Goal: Task Accomplishment & Management: Complete application form

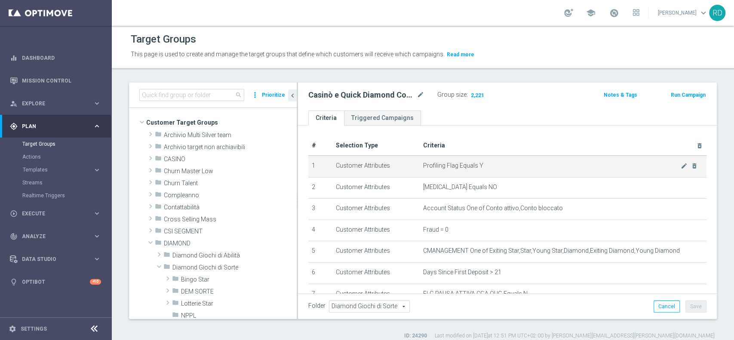
scroll to position [172, 0]
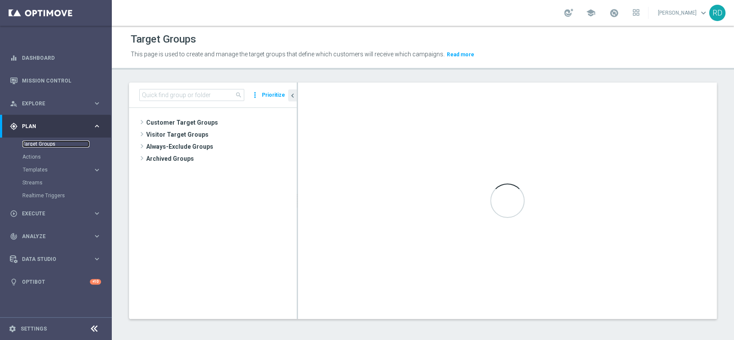
click at [63, 142] on link "Target Groups" at bounding box center [55, 144] width 67 height 7
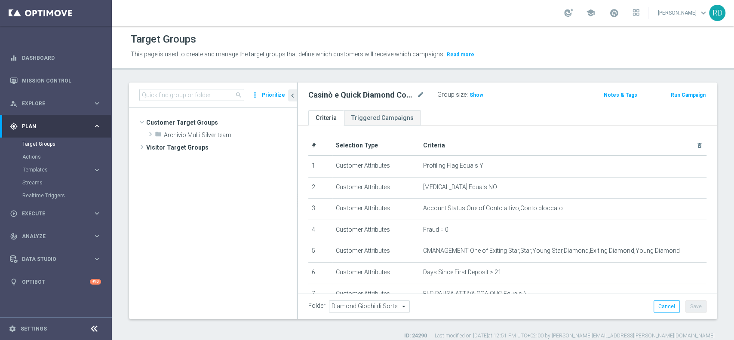
scroll to position [151, 0]
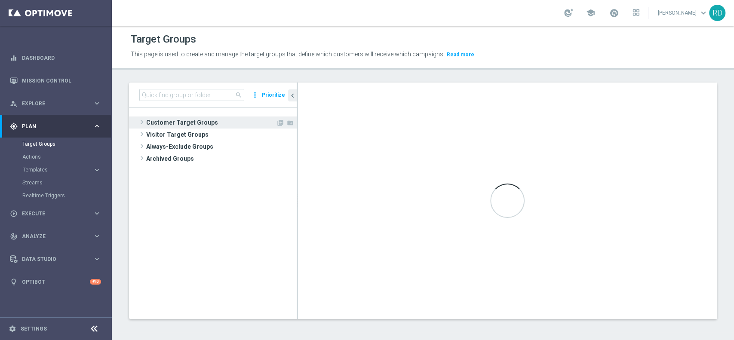
click at [144, 123] on span at bounding box center [142, 122] width 9 height 10
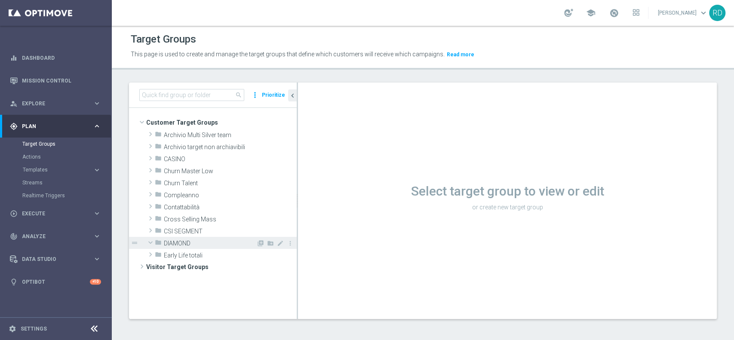
click at [154, 243] on span at bounding box center [150, 242] width 10 height 9
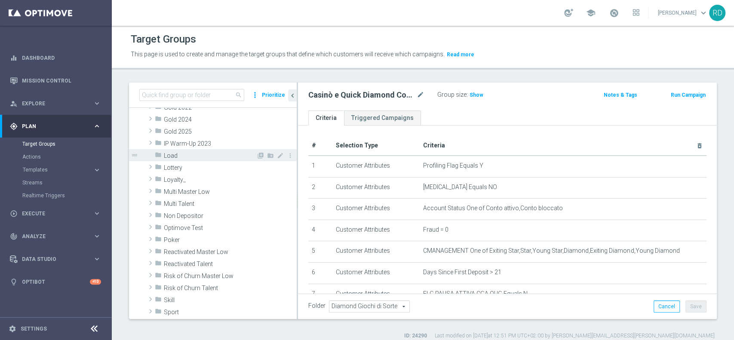
scroll to position [114, 0]
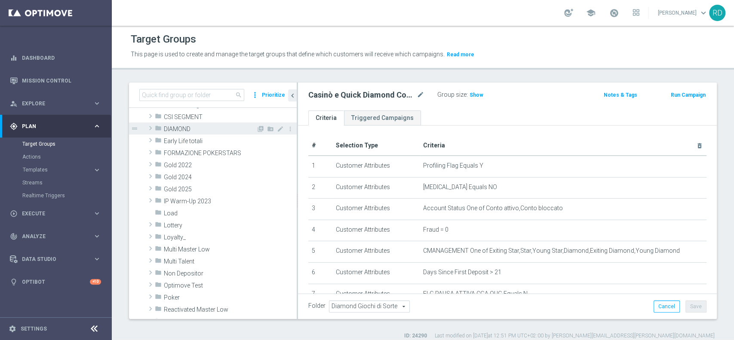
click at [149, 129] on span at bounding box center [150, 128] width 9 height 10
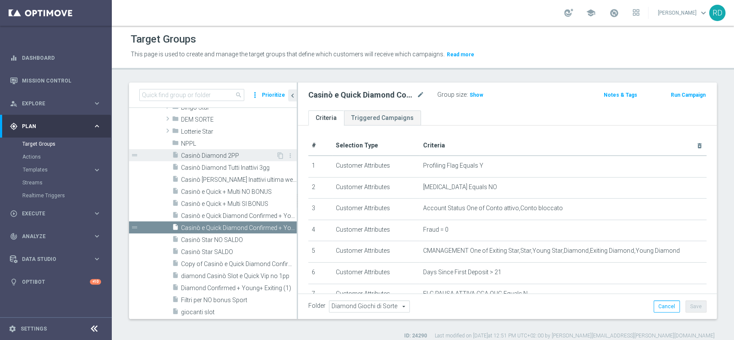
click at [213, 158] on span "Casinò Diamond 2PP" at bounding box center [228, 155] width 95 height 7
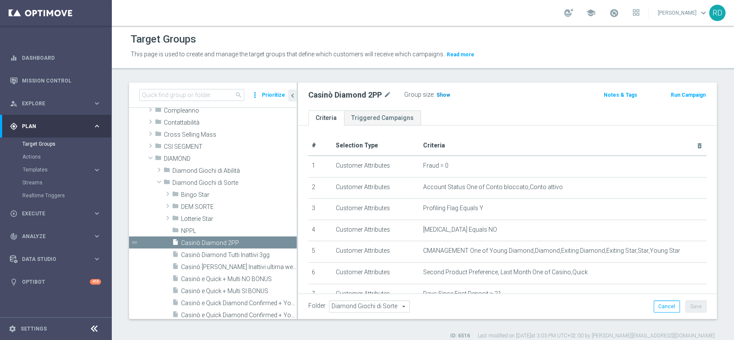
click at [438, 96] on span "Show" at bounding box center [444, 95] width 14 height 6
click at [441, 95] on span "761" at bounding box center [442, 96] width 11 height 8
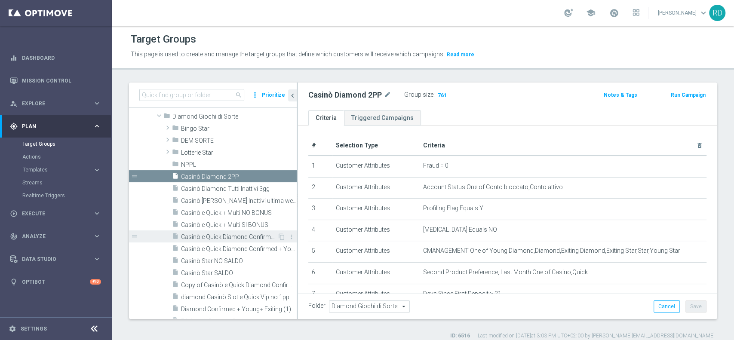
scroll to position [200, 0]
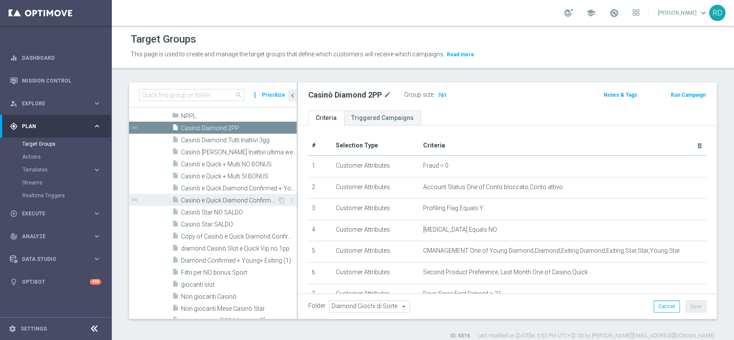
click at [241, 197] on span "Casinò e Quick Diamond Confirmed + Young+ Exiting > 25 anni" at bounding box center [229, 200] width 96 height 7
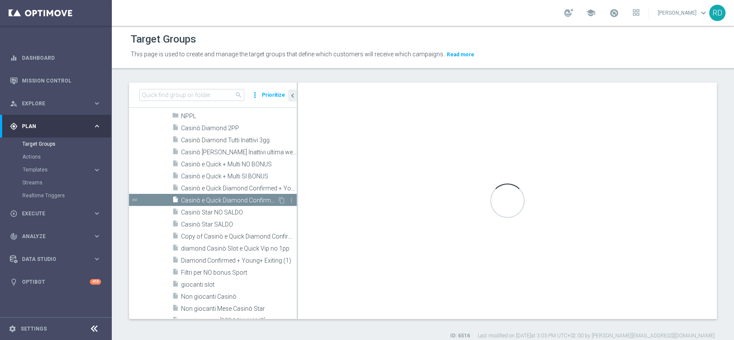
checkbox input "false"
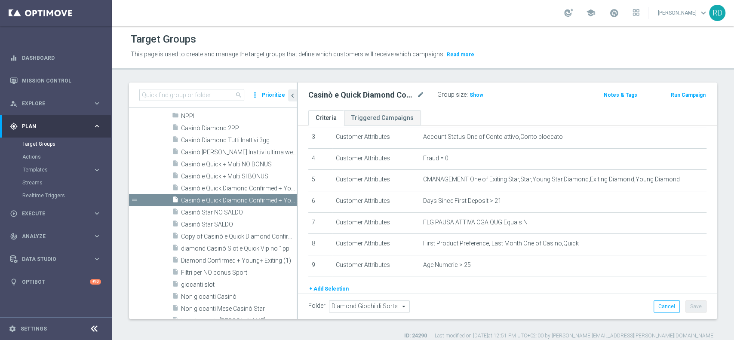
scroll to position [46, 0]
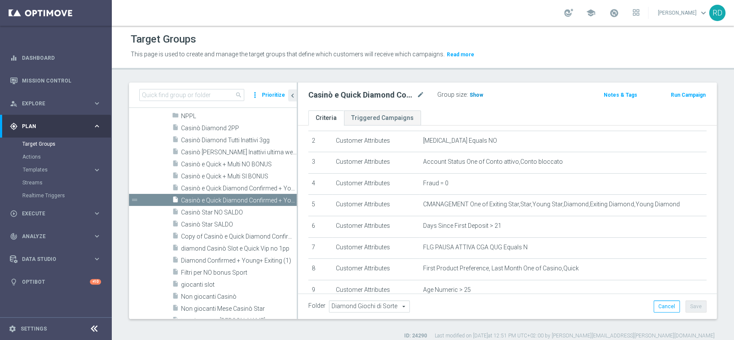
click at [470, 94] on span "Show" at bounding box center [477, 95] width 14 height 6
click at [476, 96] on span "2,221" at bounding box center [477, 96] width 15 height 8
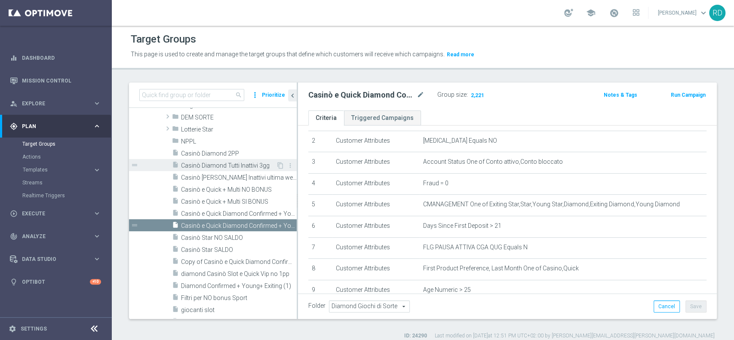
scroll to position [142, 0]
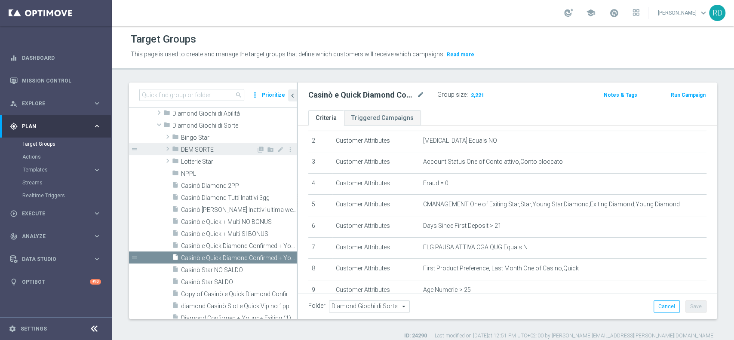
click at [204, 146] on span "DEM SORTE" at bounding box center [218, 149] width 75 height 7
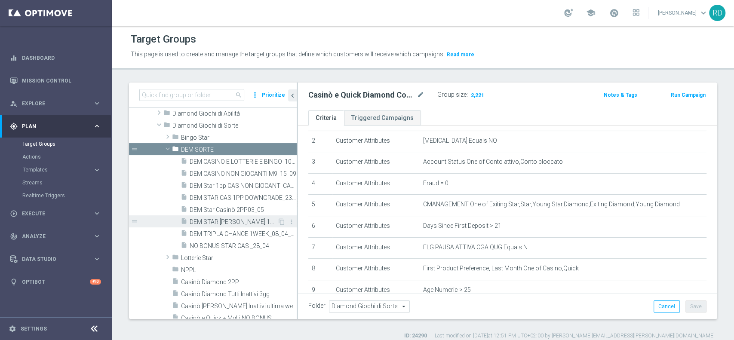
click at [210, 219] on span "DEM STAR [PERSON_NAME] 1PP DOWNGRADE_7_08" at bounding box center [234, 222] width 88 height 7
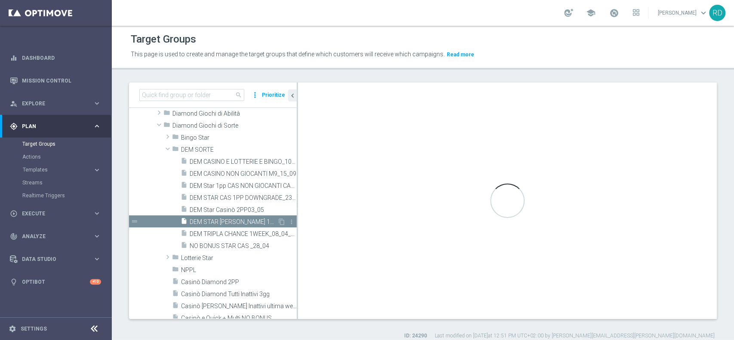
type input "DEM SORTE"
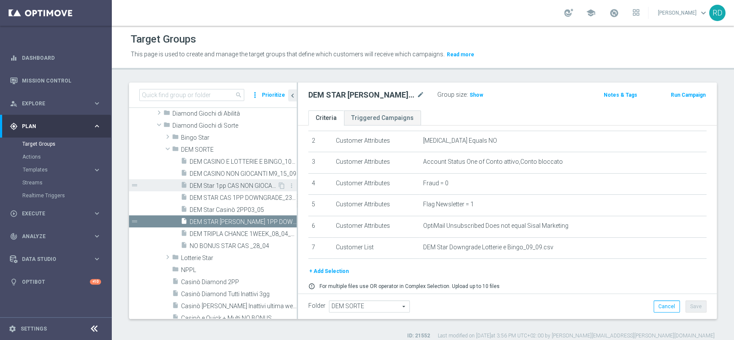
click at [216, 182] on span "DEM Star 1pp CAS NON GIOCANTI CAS _14_07" at bounding box center [234, 185] width 88 height 7
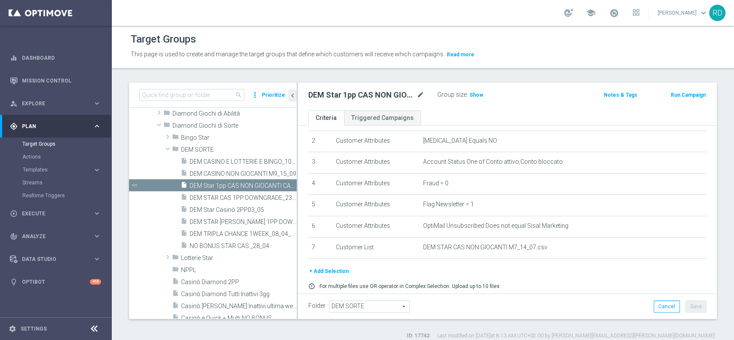
click at [424, 93] on icon "mode_edit" at bounding box center [421, 95] width 8 height 10
click at [378, 94] on input "DEM Star 1pp CAS NON GIOCANTI CAS _14_07" at bounding box center [367, 96] width 116 height 12
drag, startPoint x: 348, startPoint y: 95, endPoint x: 427, endPoint y: 99, distance: 78.8
click at [427, 99] on div "DEM Star 1pp CAS NON GIOCANTI CAS _14_07" at bounding box center [366, 96] width 129 height 12
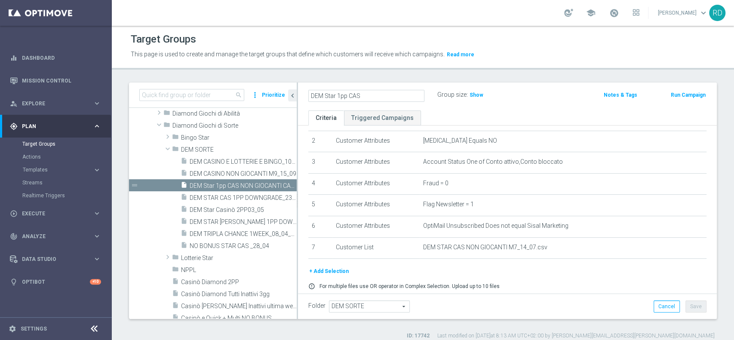
scroll to position [0, 0]
drag, startPoint x: 349, startPoint y: 96, endPoint x: 342, endPoint y: 96, distance: 7.3
click at [342, 96] on input "DEM Star 1pp CAS" at bounding box center [367, 96] width 116 height 12
click at [382, 99] on input "DEM Star 1PP E 2PP CAS" at bounding box center [367, 96] width 116 height 12
type input "DEM Star 1PP E 2PP CAS _03_10"
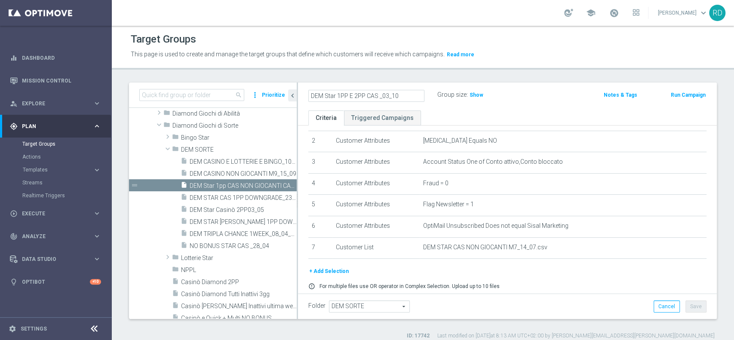
click at [491, 113] on ul "Criteria Triggered Campaigns" at bounding box center [507, 118] width 419 height 15
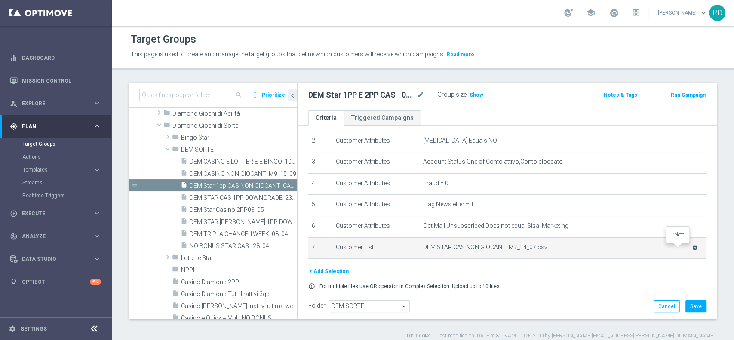
click at [692, 246] on icon "delete_forever" at bounding box center [695, 247] width 7 height 7
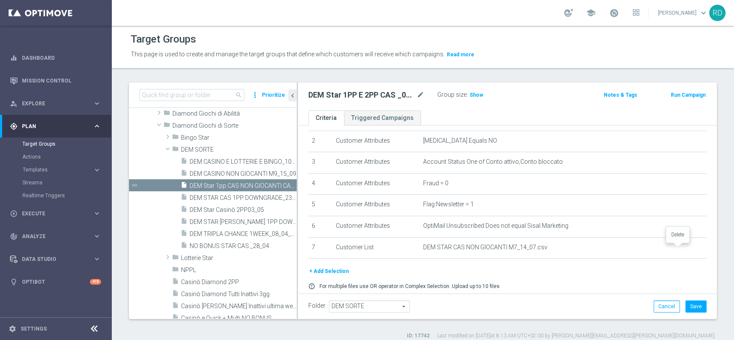
scroll to position [39, 0]
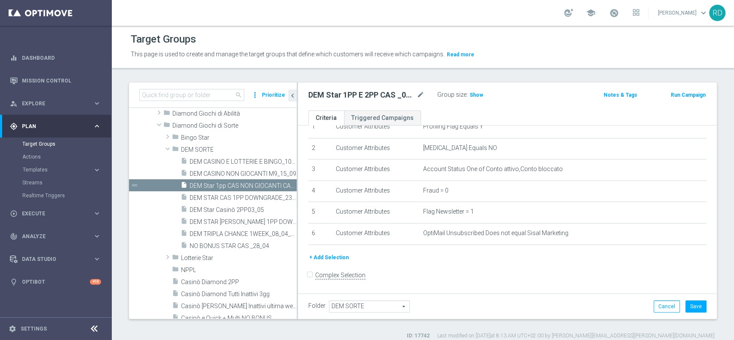
click at [329, 261] on button "+ Add Selection" at bounding box center [329, 257] width 41 height 9
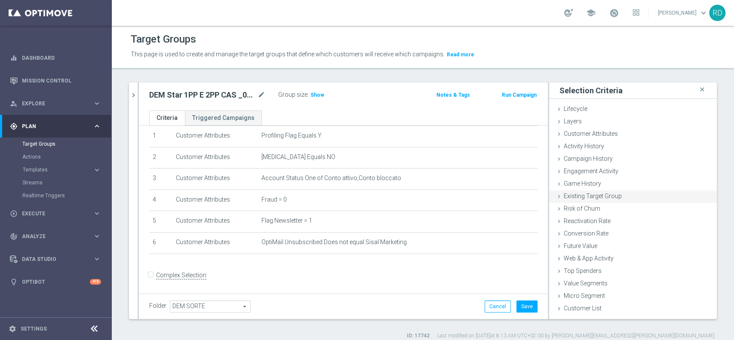
scroll to position [7, 0]
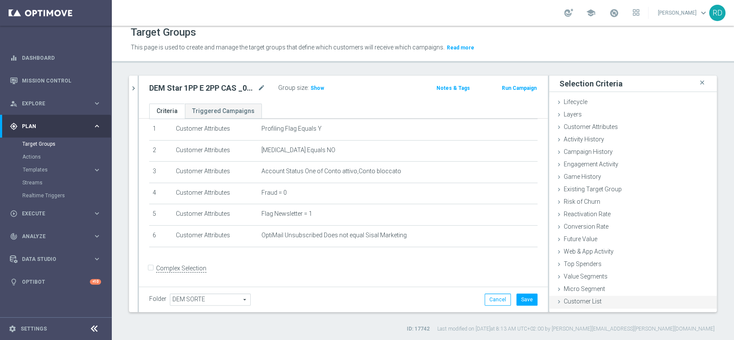
click at [573, 301] on span "Customer List" at bounding box center [583, 301] width 38 height 7
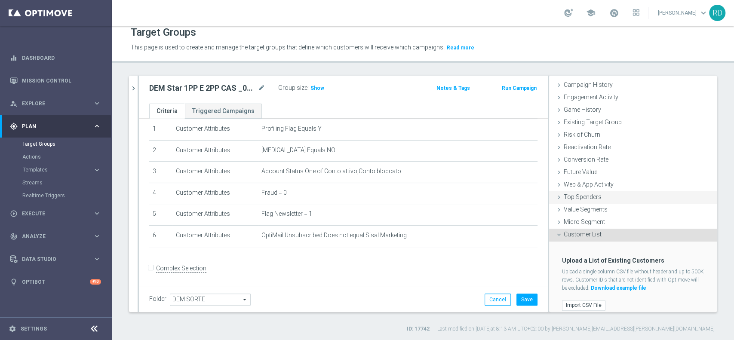
scroll to position [73, 0]
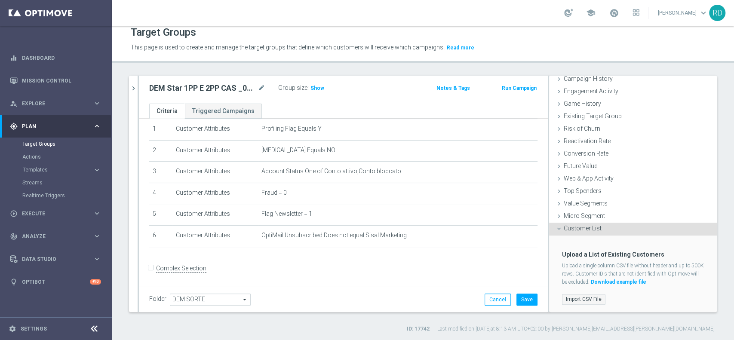
click at [574, 298] on label "Import CSV File" at bounding box center [583, 299] width 43 height 11
click at [0, 0] on input "Import CSV File" at bounding box center [0, 0] width 0 height 0
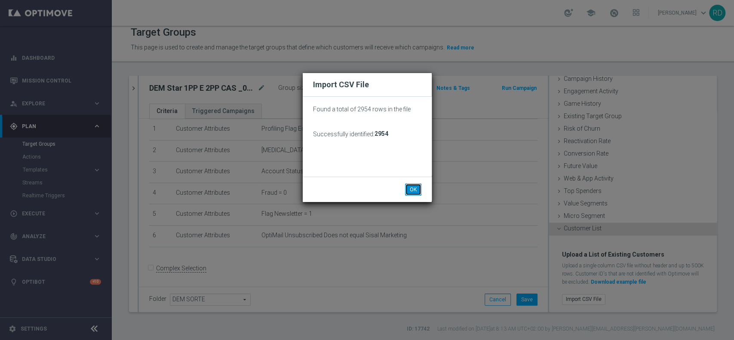
click at [414, 189] on button "OK" at bounding box center [413, 190] width 16 height 12
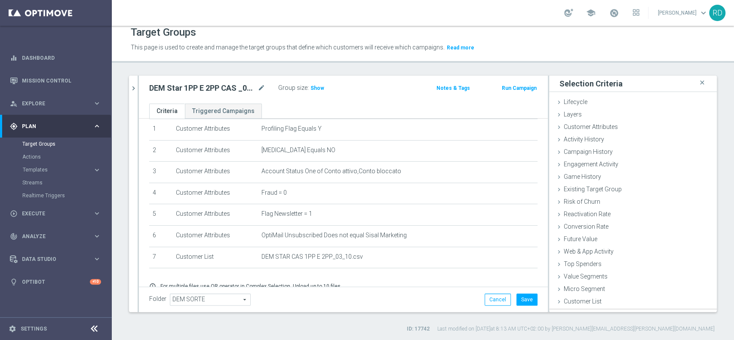
scroll to position [0, 0]
click at [315, 86] on span "Show" at bounding box center [318, 88] width 14 height 6
click at [319, 92] on span "2,626" at bounding box center [318, 89] width 15 height 8
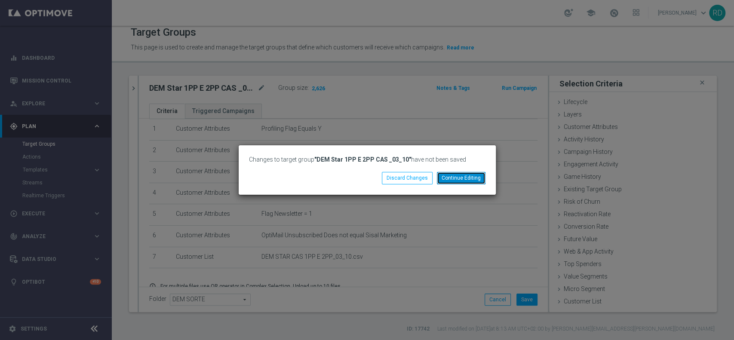
click at [473, 178] on button "Continue Editing" at bounding box center [461, 178] width 49 height 12
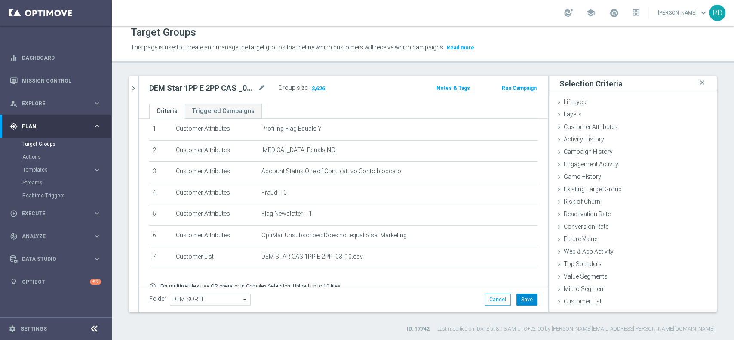
click at [521, 297] on button "Save" at bounding box center [527, 300] width 21 height 12
click at [319, 88] on span "2,626" at bounding box center [318, 89] width 15 height 8
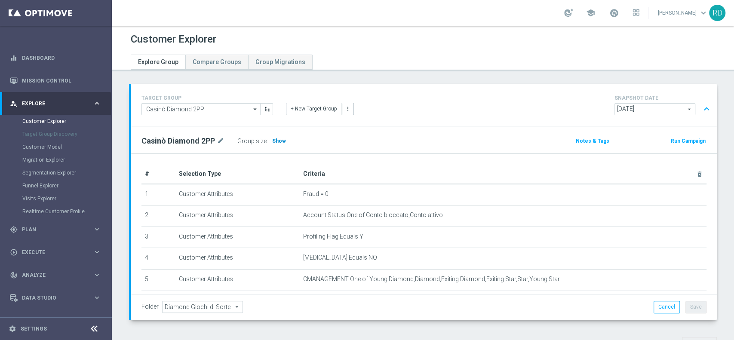
click at [281, 140] on span "Show" at bounding box center [279, 141] width 14 height 6
click at [312, 141] on span "Show" at bounding box center [312, 141] width 14 height 6
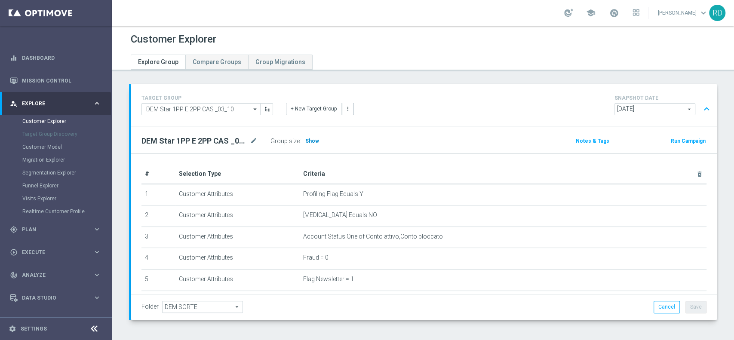
click at [314, 141] on span "Show" at bounding box center [312, 141] width 14 height 6
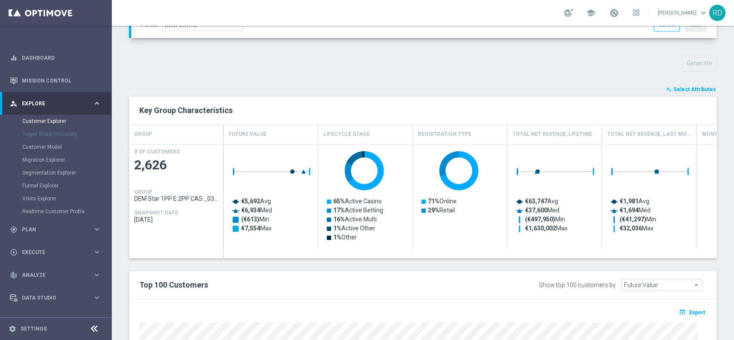
scroll to position [397, 0]
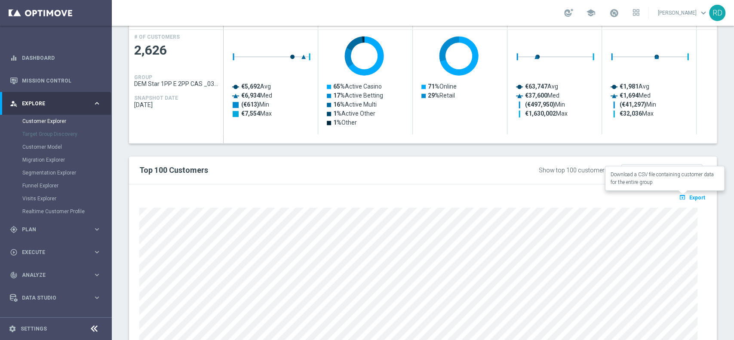
click at [690, 199] on span "Export" at bounding box center [698, 198] width 16 height 6
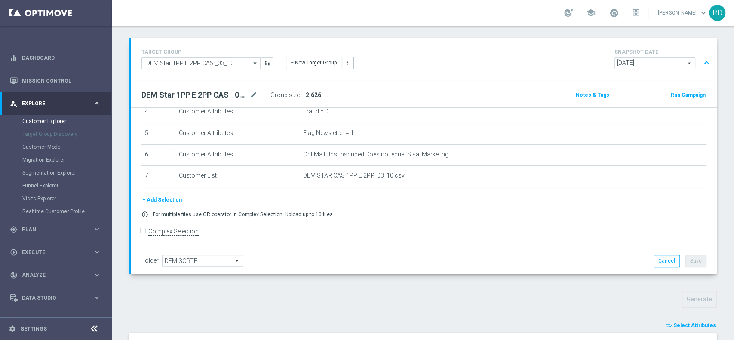
scroll to position [0, 0]
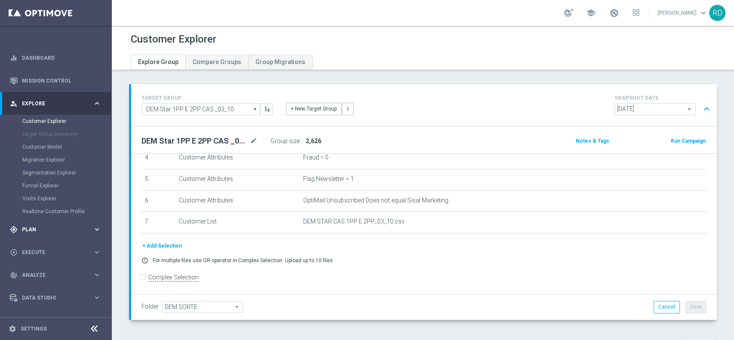
click at [37, 226] on div "gps_fixed Plan" at bounding box center [51, 230] width 83 height 8
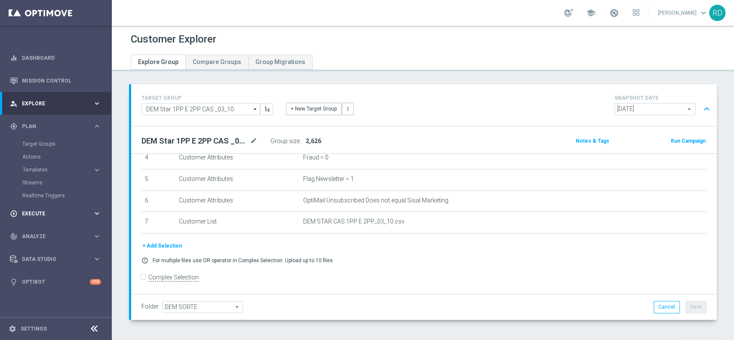
click at [36, 210] on div "play_circle_outline Execute" at bounding box center [51, 214] width 83 height 8
click at [42, 166] on link "Campaign Builder" at bounding box center [55, 167] width 67 height 7
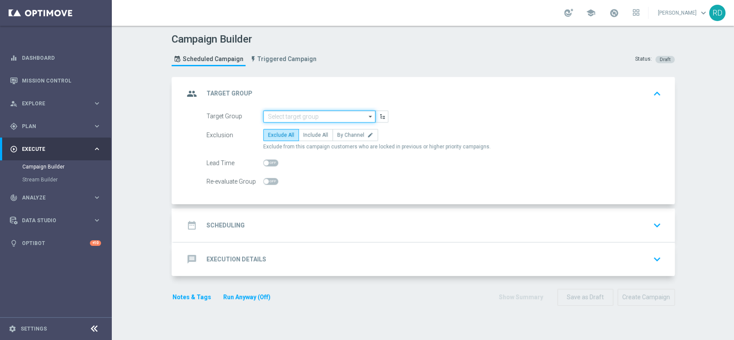
click at [324, 118] on input at bounding box center [319, 117] width 112 height 12
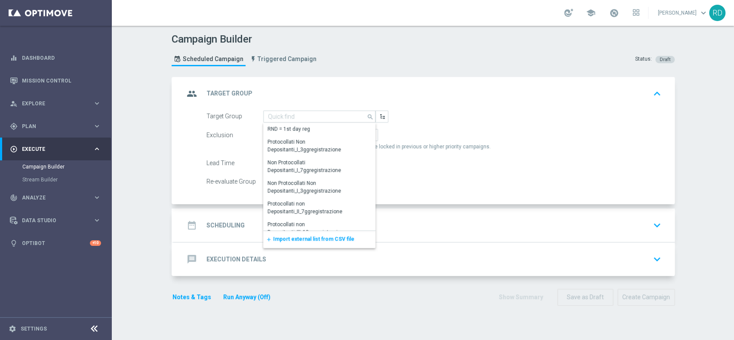
click at [302, 243] on div "add Import external list from CSV file" at bounding box center [319, 239] width 112 height 17
click at [303, 239] on span "Import external list from CSV file" at bounding box center [313, 239] width 81 height 6
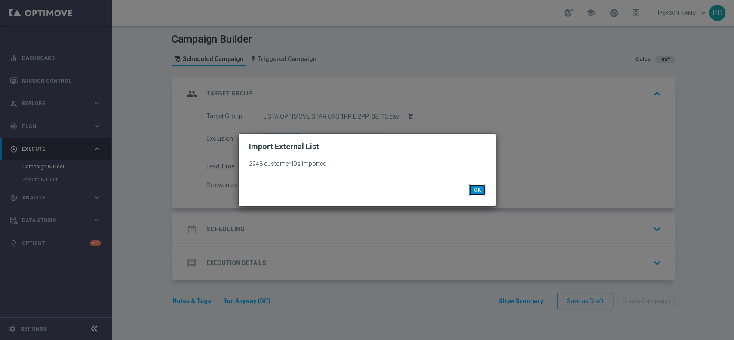
click at [482, 191] on button "OK" at bounding box center [477, 190] width 16 height 12
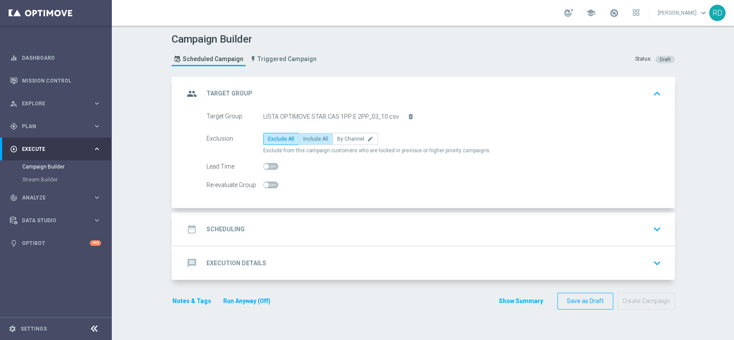
click at [306, 143] on label "Include All" at bounding box center [316, 139] width 34 height 12
click at [306, 143] on input "Include All" at bounding box center [306, 141] width 6 height 6
radio input "true"
click at [208, 230] on h2 "Scheduling" at bounding box center [226, 229] width 38 height 8
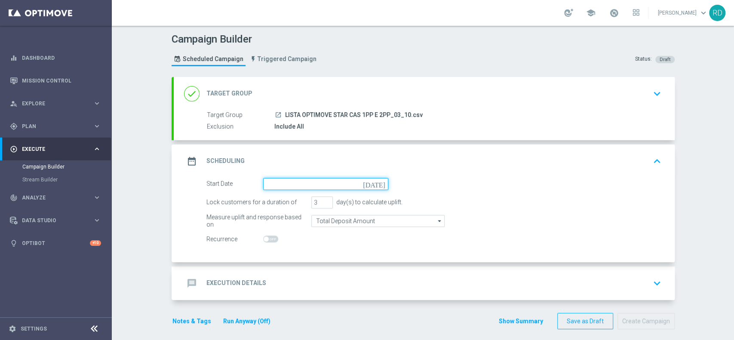
click at [282, 187] on input at bounding box center [325, 184] width 125 height 12
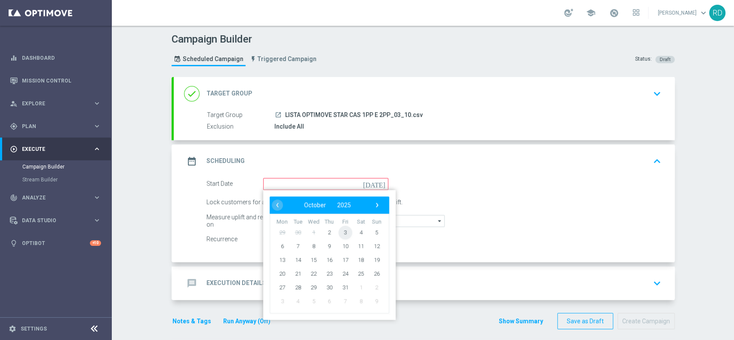
click at [338, 231] on span "3" at bounding box center [345, 232] width 14 height 14
type input "03 Oct 2025"
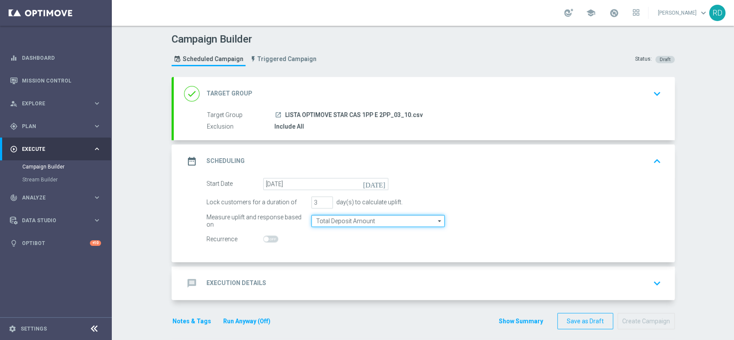
click at [320, 218] on input "Total Deposit Amount" at bounding box center [378, 221] width 133 height 12
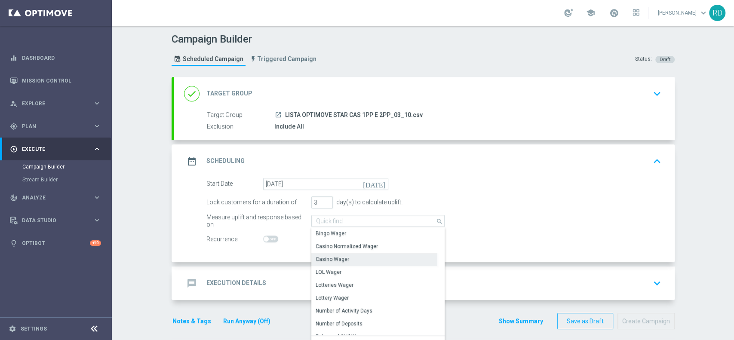
click at [344, 258] on div "Casino Wager" at bounding box center [375, 259] width 126 height 12
type input "Casino Wager"
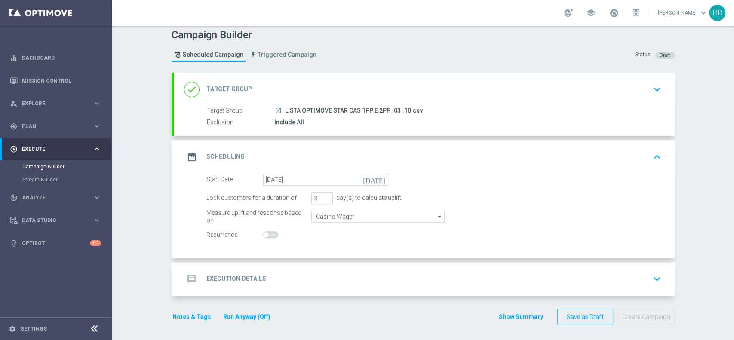
scroll to position [6, 0]
click at [227, 271] on div "message Execution Details" at bounding box center [225, 277] width 82 height 15
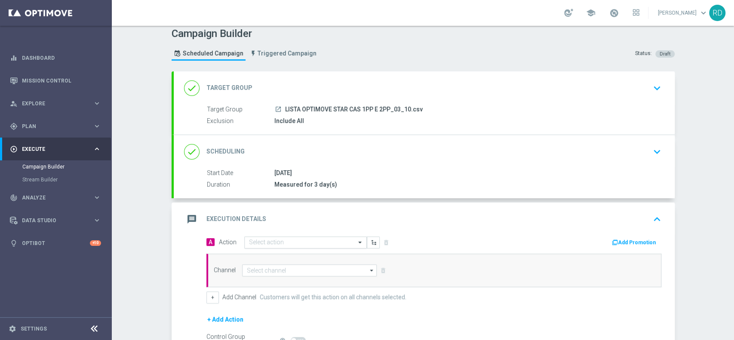
click at [277, 242] on input "text" at bounding box center [297, 242] width 96 height 7
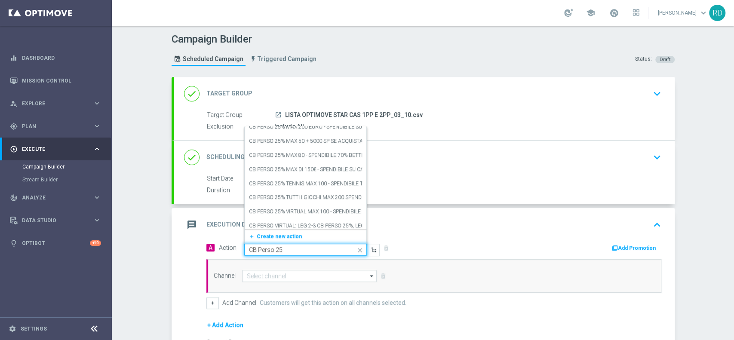
scroll to position [472, 0]
click at [249, 249] on input "CB Perso 25" at bounding box center [297, 250] width 96 height 7
click at [245, 250] on div "CB Perso 25" at bounding box center [306, 250] width 122 height 7
click at [245, 249] on div "CB Perso 25" at bounding box center [306, 250] width 122 height 7
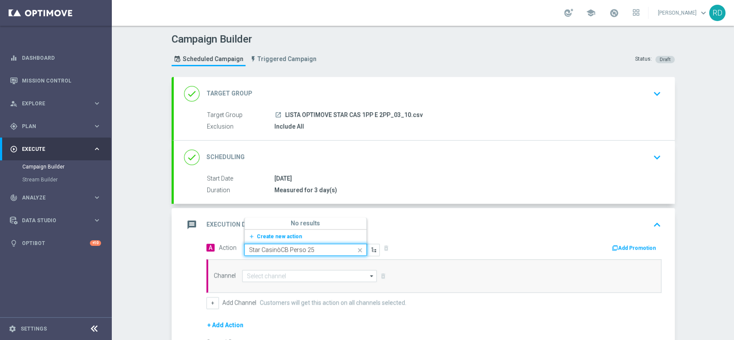
type input "Star Casinò CB Perso 25"
click at [357, 222] on icon "edit" at bounding box center [359, 221] width 5 height 5
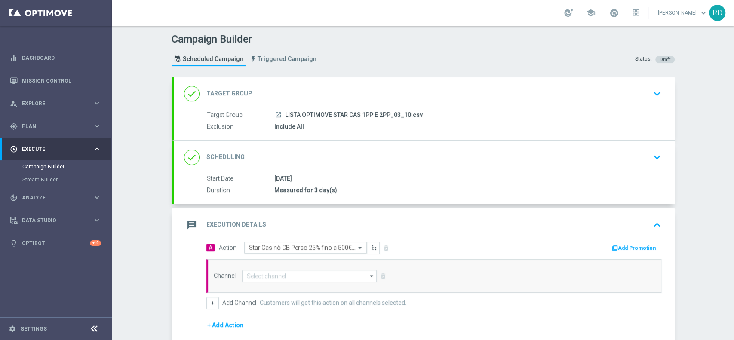
click at [319, 246] on input "text" at bounding box center [297, 247] width 96 height 7
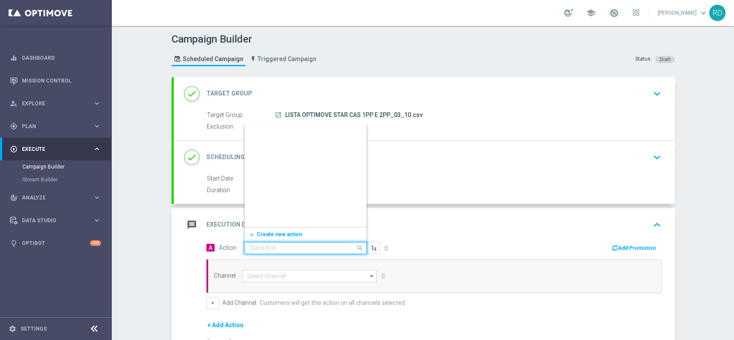
scroll to position [136753, 0]
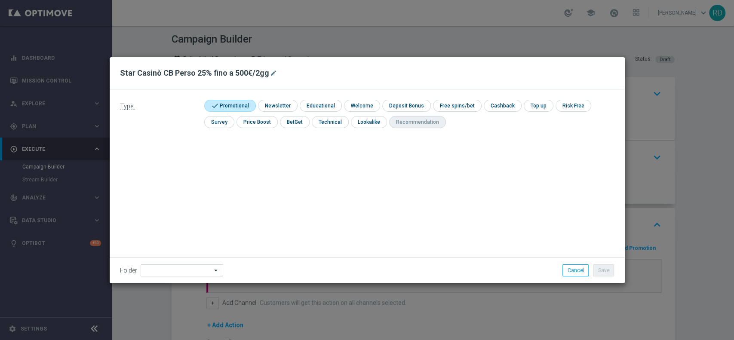
type input "Diamond Sorte"
click at [257, 75] on h2 "Star Casinò CB Perso 25% fino a 500€/2gg" at bounding box center [194, 73] width 149 height 10
click at [267, 156] on div "Type: check Promotional check Newsletter check Educational check Welcome check …" at bounding box center [367, 186] width 515 height 194
click at [272, 75] on icon "mode_edit" at bounding box center [273, 73] width 7 height 7
click at [228, 73] on input "Star Casinò CB Perso 25% fino a 500€/2gg" at bounding box center [367, 73] width 495 height 12
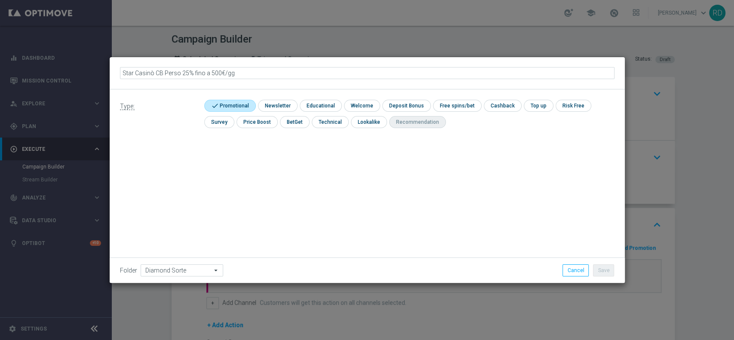
type input "Star Casinò CB Perso 25% fino a 500€/3gg"
click at [262, 170] on div "Type: check Promotional check Newsletter check Educational check Welcome check …" at bounding box center [367, 186] width 515 height 194
click at [604, 270] on button "Save" at bounding box center [603, 271] width 21 height 12
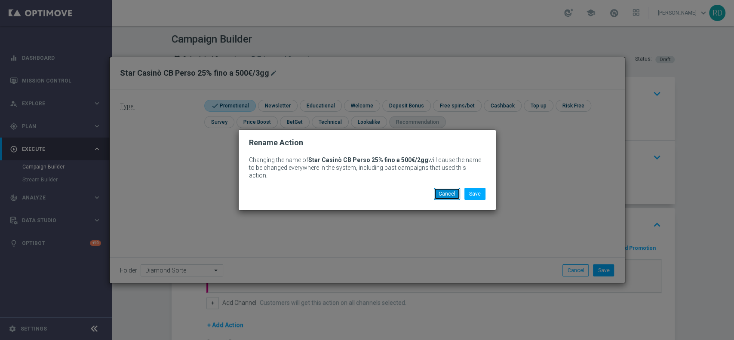
click at [445, 190] on button "Cancel" at bounding box center [447, 194] width 26 height 12
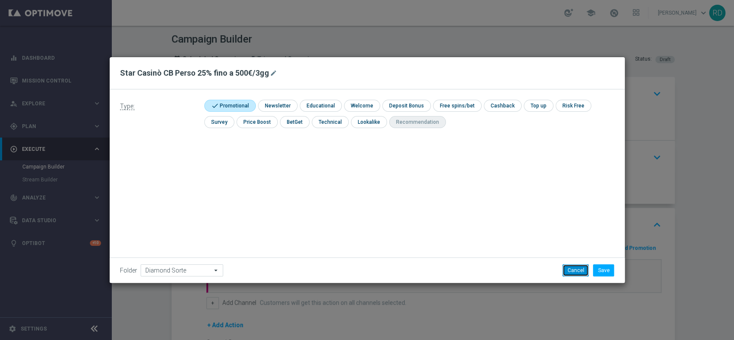
drag, startPoint x: 581, startPoint y: 269, endPoint x: 562, endPoint y: 260, distance: 21.8
click at [581, 269] on button "Cancel" at bounding box center [576, 271] width 26 height 12
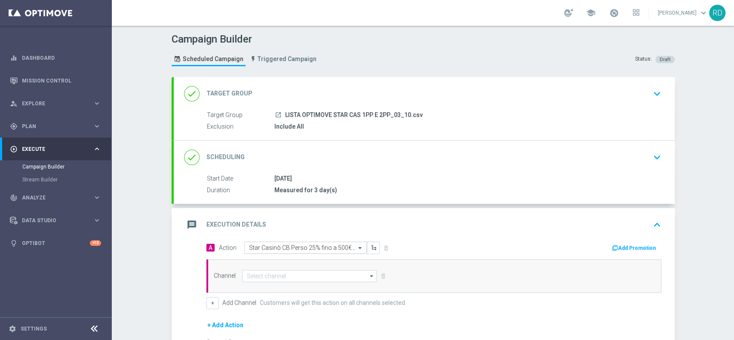
click at [316, 248] on input "text" at bounding box center [297, 247] width 96 height 7
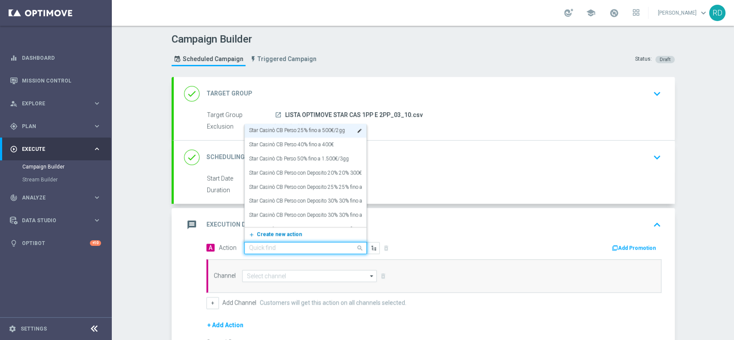
click at [282, 236] on span "Create new action" at bounding box center [279, 234] width 45 height 6
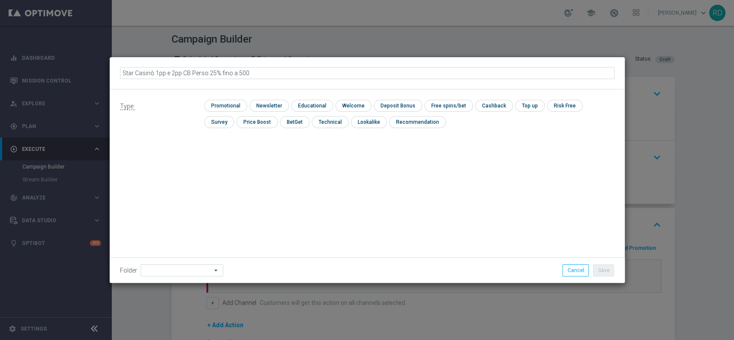
type input "Star Casinò 1pp e 2pp CB Perso 25% fino a 500€"
click at [213, 102] on input "checkbox" at bounding box center [224, 106] width 41 height 12
checkbox input "true"
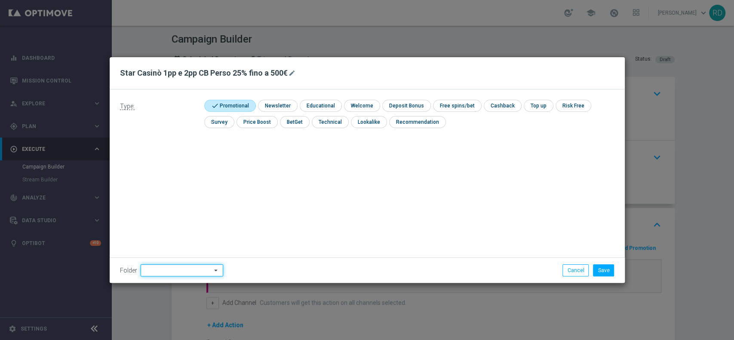
click at [164, 270] on input at bounding box center [182, 271] width 83 height 12
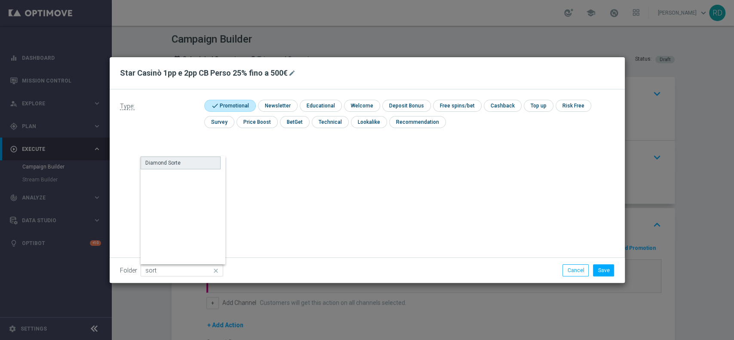
click at [185, 166] on div "Diamond Sorte" at bounding box center [181, 163] width 80 height 13
type input "Diamond Sorte"
click at [376, 194] on div "Type: check Promotional check Newsletter check Educational check Welcome check …" at bounding box center [367, 186] width 515 height 194
click at [599, 272] on button "Save" at bounding box center [603, 271] width 21 height 12
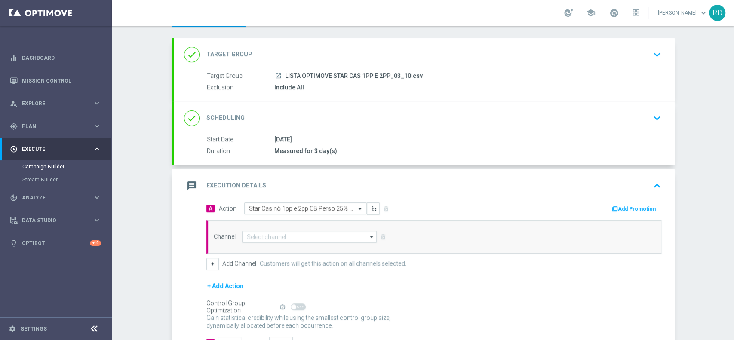
scroll to position [57, 0]
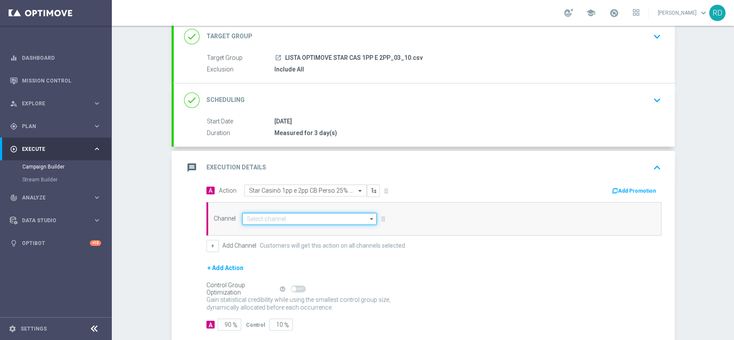
click at [257, 218] on input at bounding box center [309, 219] width 135 height 12
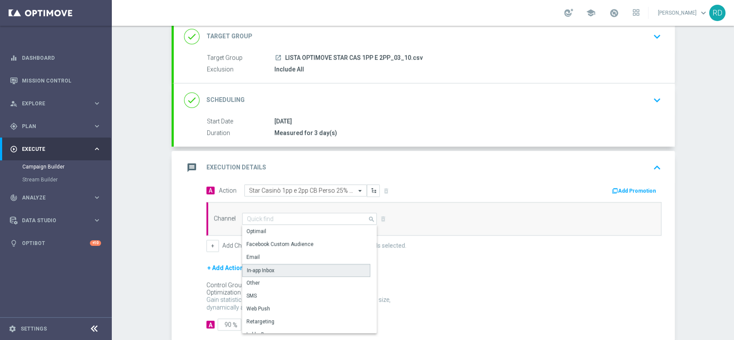
click at [268, 270] on div "In-app Inbox" at bounding box center [261, 271] width 28 height 8
type input "In-app Inbox"
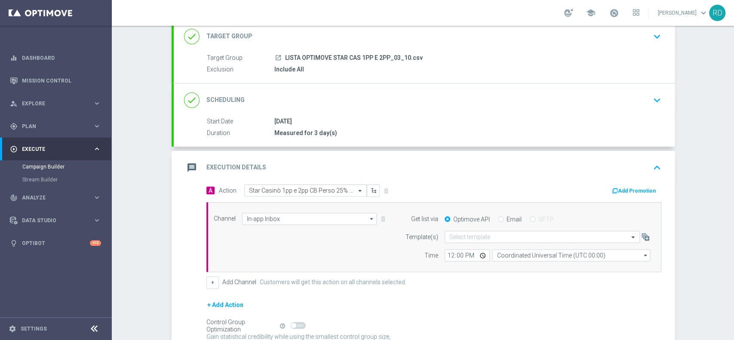
click at [498, 218] on input "Email" at bounding box center [501, 220] width 6 height 6
radio input "true"
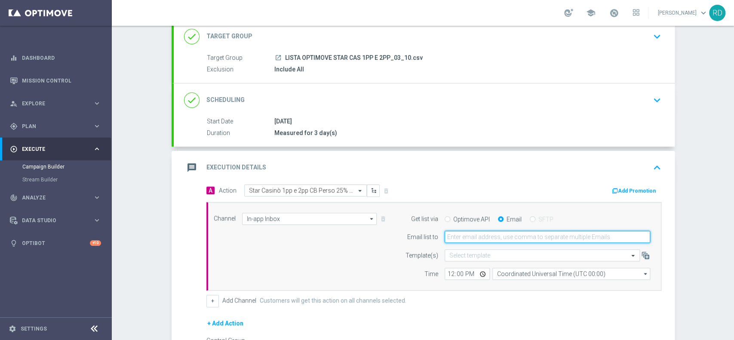
click at [479, 234] on input "email" at bounding box center [548, 237] width 206 height 12
type input "rossana.deangelis@sisal.it"
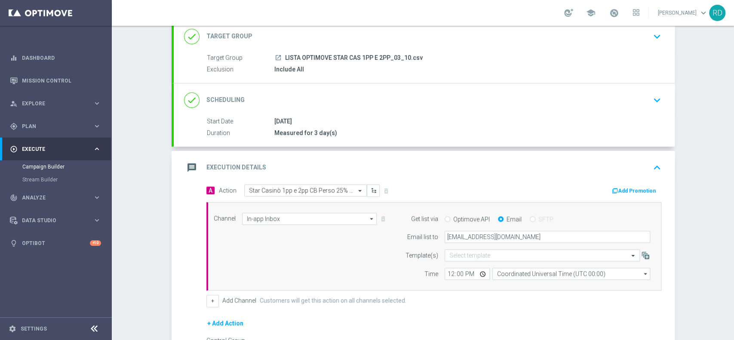
click at [380, 260] on div "Channel In-app Inbox In-app Inbox arrow_drop_down Show Selected 1 of 20 Optimail" at bounding box center [432, 247] width 450 height 68
click at [445, 271] on input "12:00" at bounding box center [467, 274] width 45 height 12
type input "14:30"
click at [378, 264] on div "Channel In-app Inbox In-app Inbox arrow_drop_down Show Selected 1 of 20 Optimail" at bounding box center [432, 247] width 450 height 68
click at [525, 271] on input "Coordinated Universal Time (UTC 00:00)" at bounding box center [572, 274] width 158 height 12
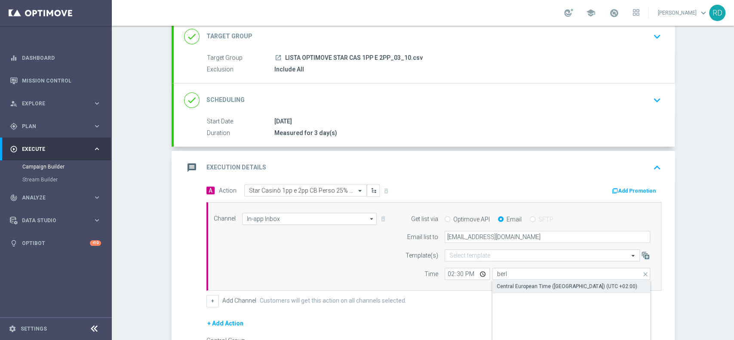
click at [519, 284] on div "Central European Time (Berlin) (UTC +02:00)" at bounding box center [567, 287] width 141 height 8
type input "Central European Time (Berlin) (UTC +02:00)"
click at [346, 258] on div "Channel In-app Inbox In-app Inbox arrow_drop_down Show Selected 1 of 20 Optimail" at bounding box center [432, 247] width 450 height 68
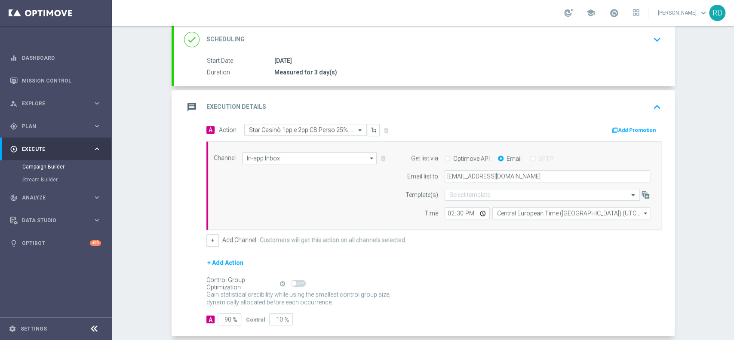
scroll to position [159, 0]
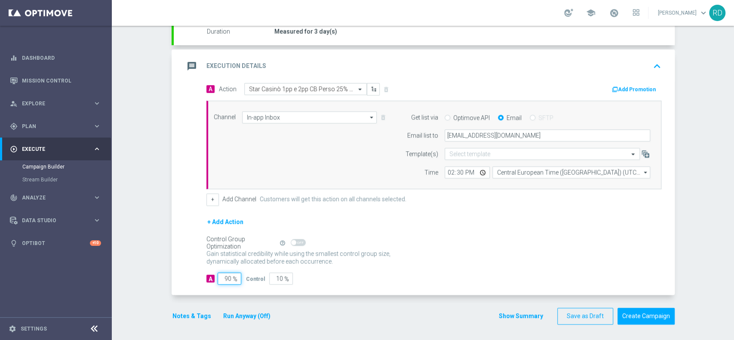
click at [218, 276] on input "90" at bounding box center [230, 279] width 24 height 12
type input "1"
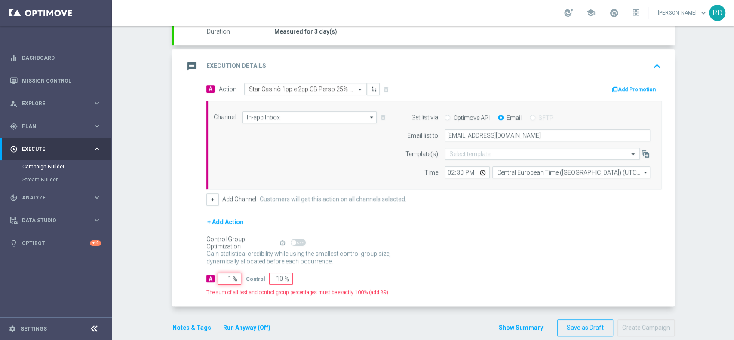
type input "99"
type input "10"
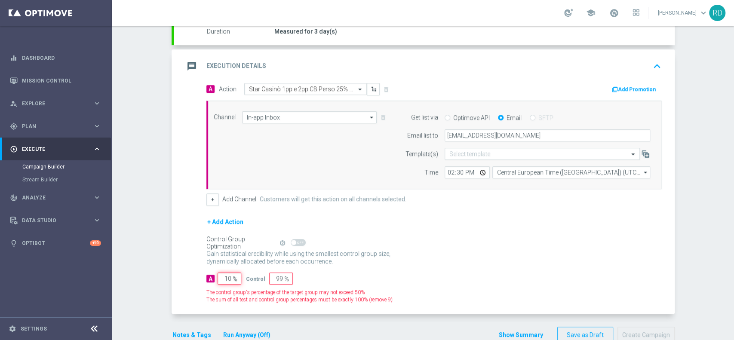
type input "90"
type input "100"
type input "0"
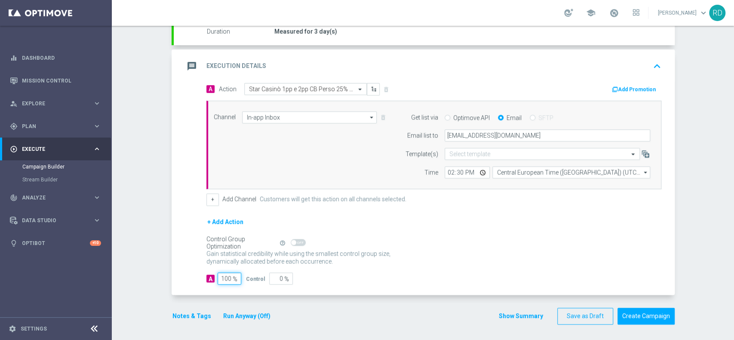
type input "100"
click at [417, 259] on div "Gain statistical credibility while using the smallest control group size, dynam…" at bounding box center [434, 258] width 455 height 21
click at [181, 313] on button "Notes & Tags" at bounding box center [192, 316] width 40 height 11
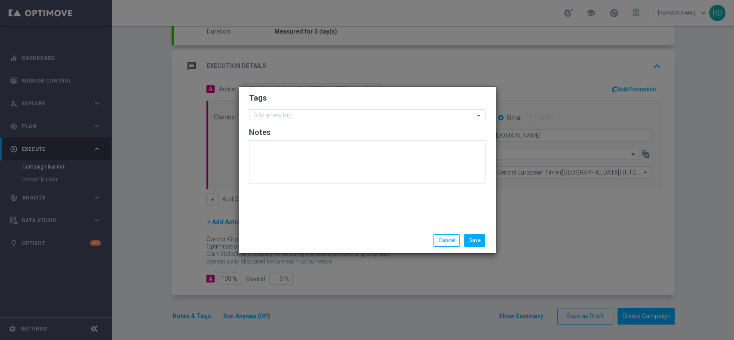
click at [280, 103] on h2 "Tags" at bounding box center [367, 98] width 237 height 10
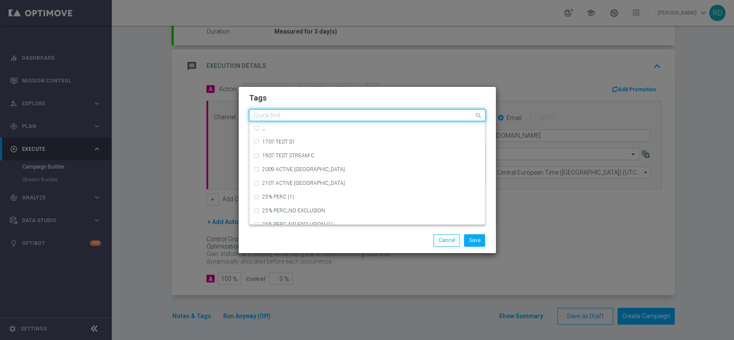
click at [281, 112] on div "Quick find" at bounding box center [362, 115] width 225 height 11
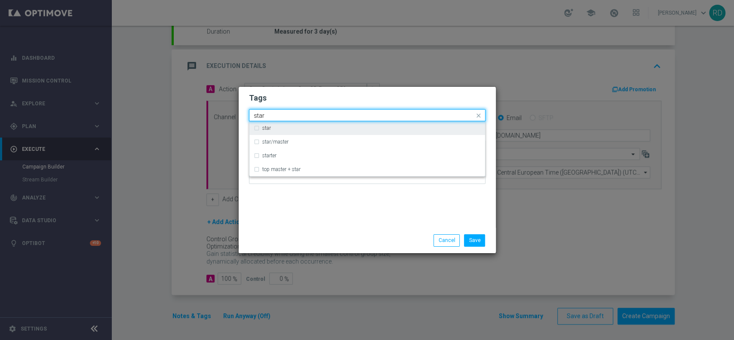
click at [282, 131] on div "star" at bounding box center [367, 128] width 227 height 14
type input "star"
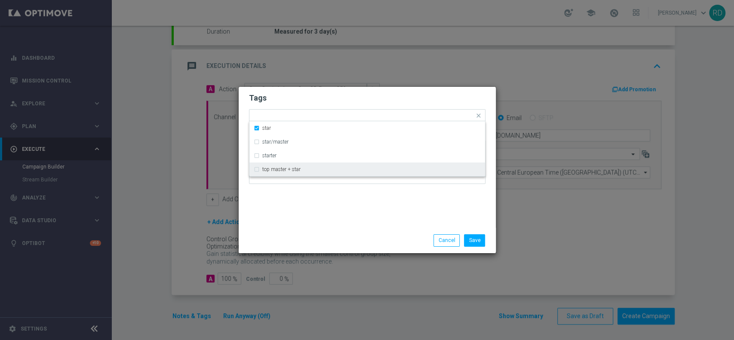
click at [291, 214] on div "Tags Quick find × star star star/master starter top master + star Notes" at bounding box center [367, 157] width 257 height 141
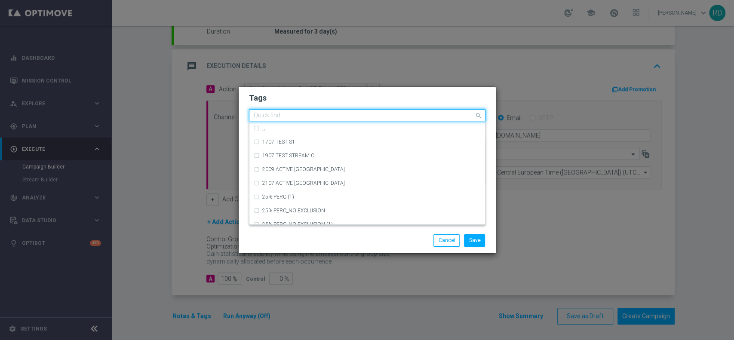
click at [298, 115] on input "text" at bounding box center [364, 115] width 221 height 7
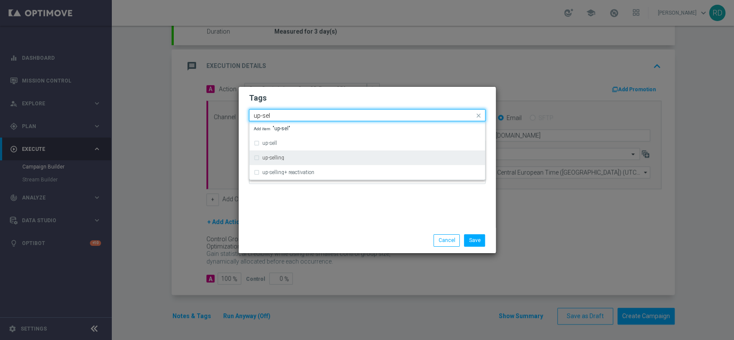
click at [290, 160] on div "up-selling" at bounding box center [371, 157] width 219 height 5
type input "up-sel"
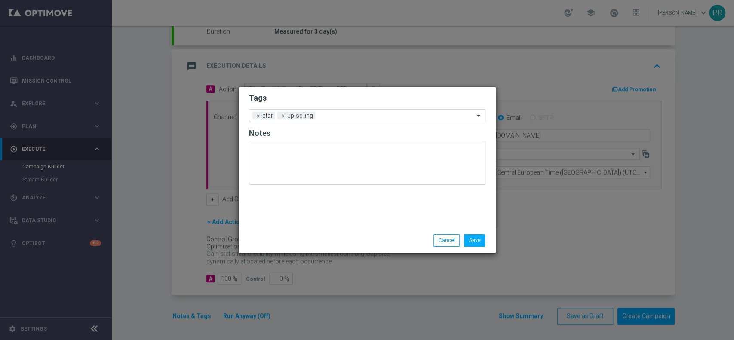
click at [290, 214] on div "Tags Add a new tag × star × up-selling Notes" at bounding box center [367, 157] width 257 height 141
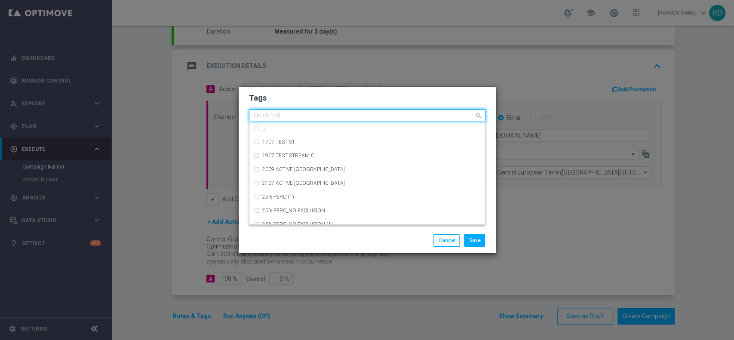
click at [333, 115] on input "text" at bounding box center [364, 115] width 221 height 7
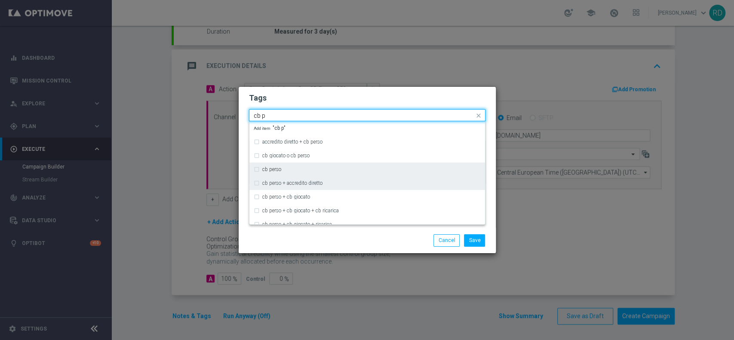
drag, startPoint x: 295, startPoint y: 170, endPoint x: 292, endPoint y: 186, distance: 16.1
click at [294, 170] on div "cb perso" at bounding box center [371, 169] width 219 height 5
type input "cb p"
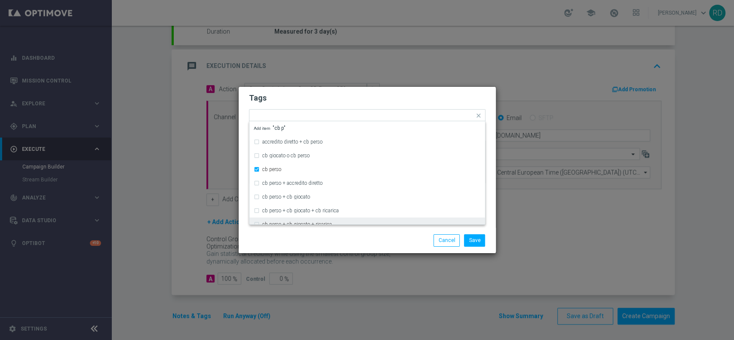
click at [294, 239] on div "Save Cancel" at bounding box center [368, 241] width 250 height 12
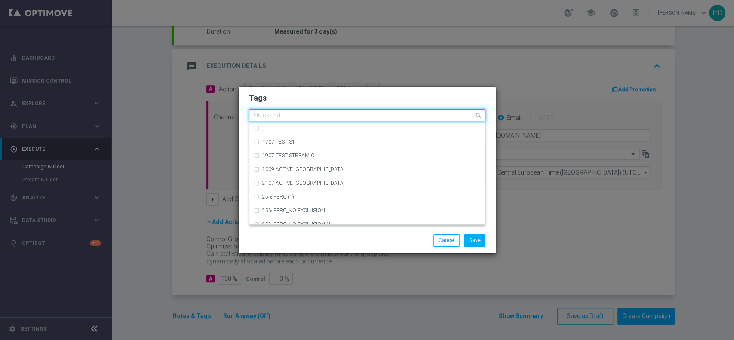
click at [386, 112] on div "Quick find × star × up-selling × cb perso" at bounding box center [362, 115] width 225 height 11
click at [307, 196] on div "casino" at bounding box center [371, 196] width 219 height 5
type input "casi"
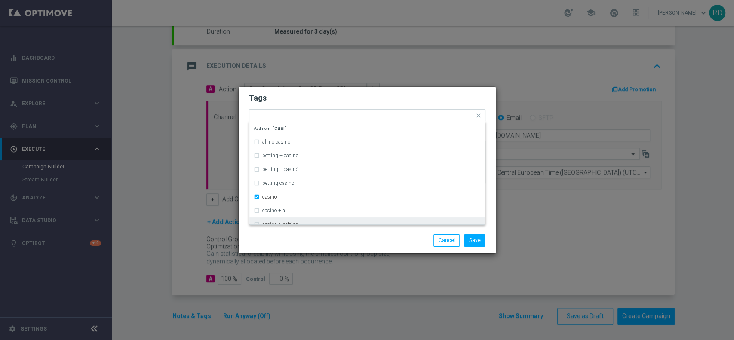
click at [299, 239] on div "Save Cancel" at bounding box center [368, 241] width 250 height 12
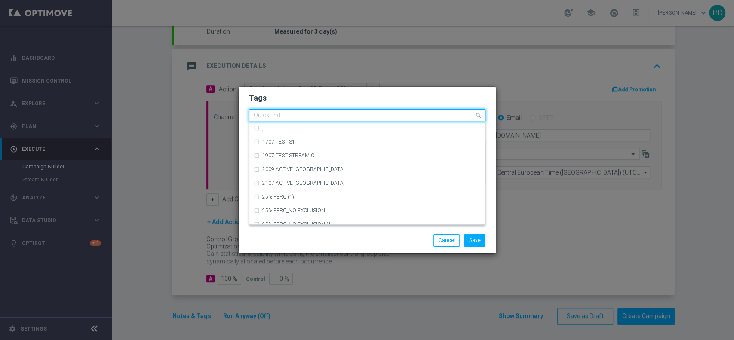
click at [406, 111] on div "Quick find × star × up-selling × cb perso × casino" at bounding box center [362, 115] width 225 height 11
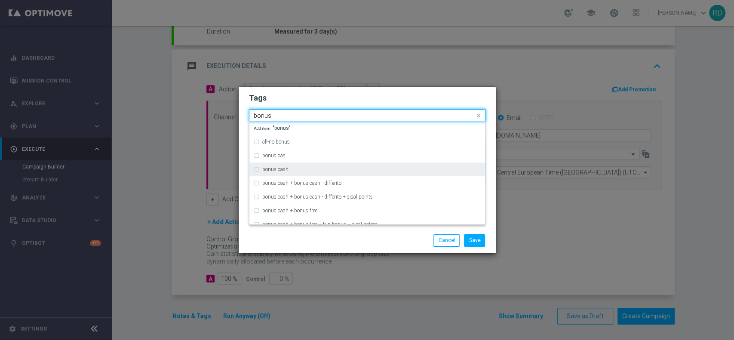
click at [341, 170] on div "bonus cash" at bounding box center [371, 169] width 219 height 5
type input "bonus"
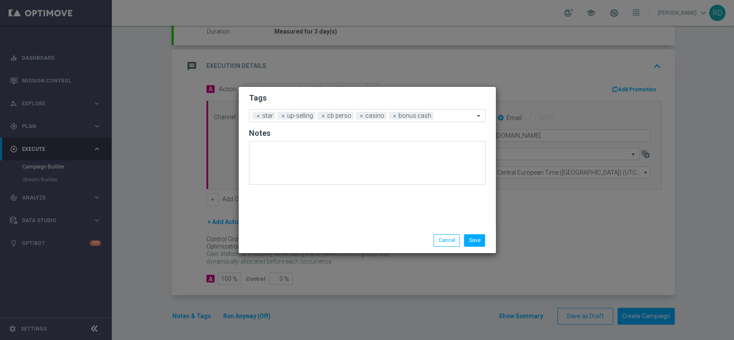
click at [305, 237] on div "Save Cancel" at bounding box center [368, 241] width 250 height 12
click at [474, 241] on button "Save" at bounding box center [474, 241] width 21 height 12
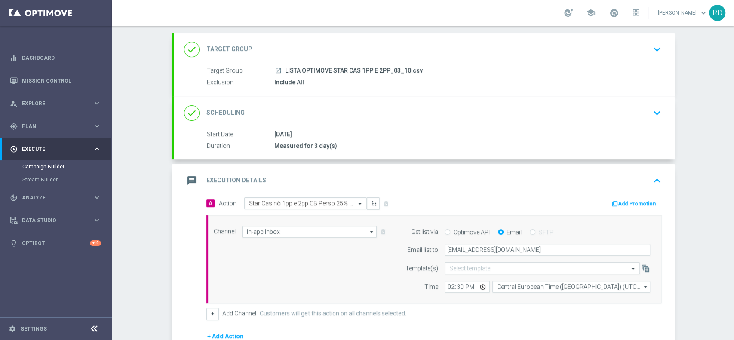
scroll to position [102, 0]
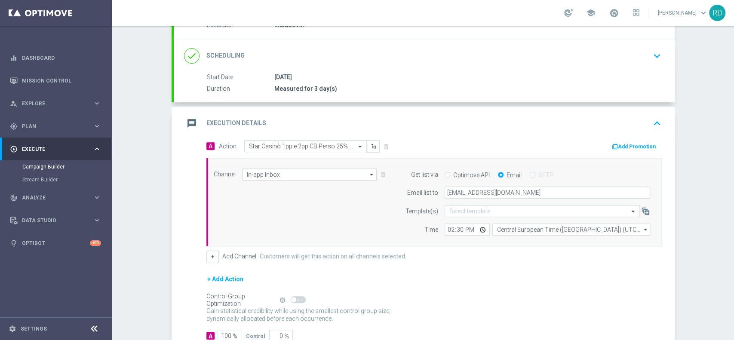
click at [188, 123] on icon "message" at bounding box center [191, 123] width 15 height 15
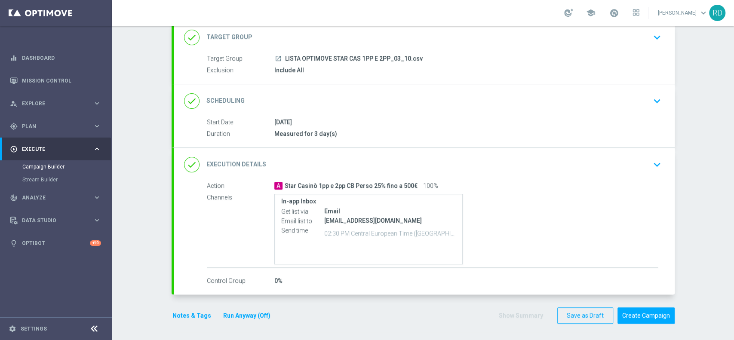
scroll to position [56, 0]
click at [179, 316] on button "Notes & Tags" at bounding box center [192, 316] width 40 height 11
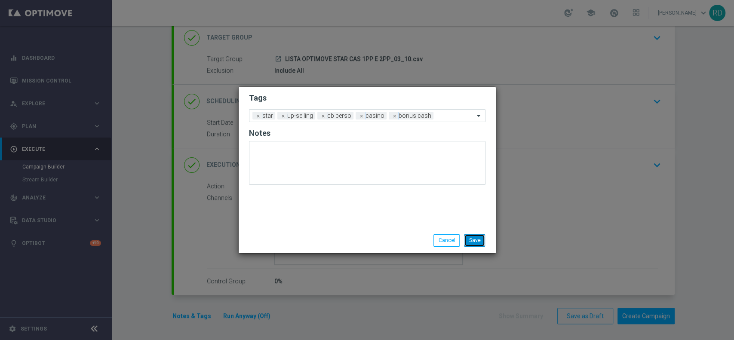
click at [473, 238] on button "Save" at bounding box center [474, 241] width 21 height 12
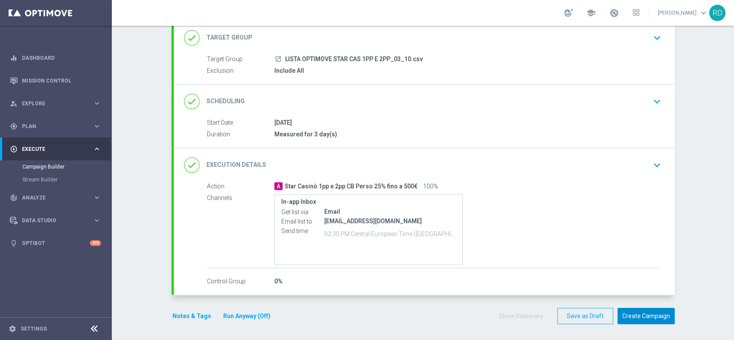
click at [637, 318] on button "Create Campaign" at bounding box center [646, 316] width 57 height 17
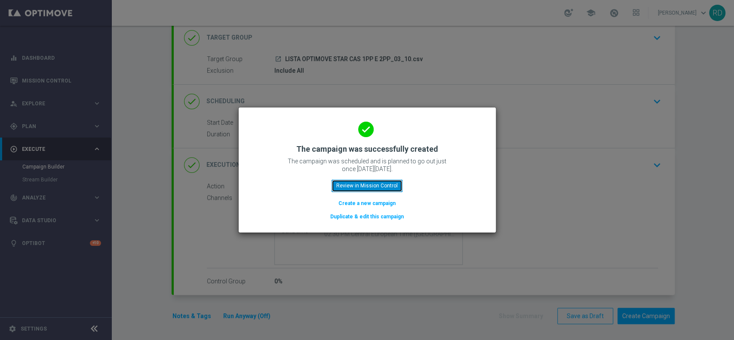
click at [376, 190] on button "Review in Mission Control" at bounding box center [367, 186] width 71 height 12
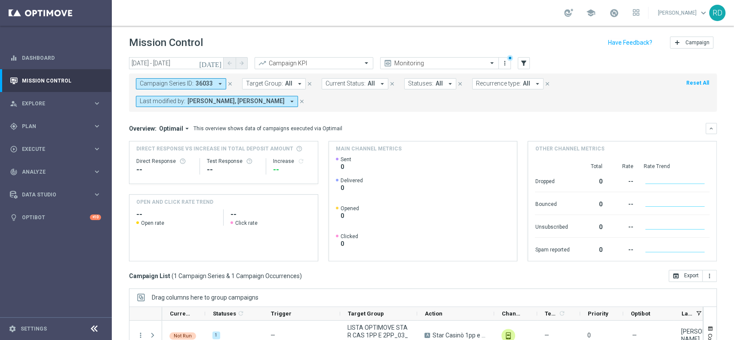
scroll to position [107, 0]
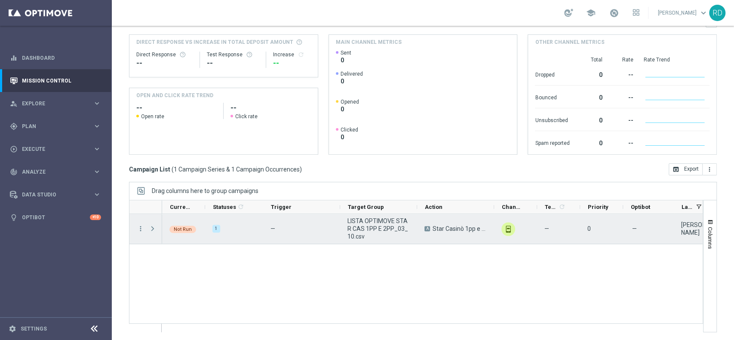
click at [151, 230] on span "Press SPACE to select this row." at bounding box center [153, 228] width 8 height 7
